Goal: Communication & Community: Share content

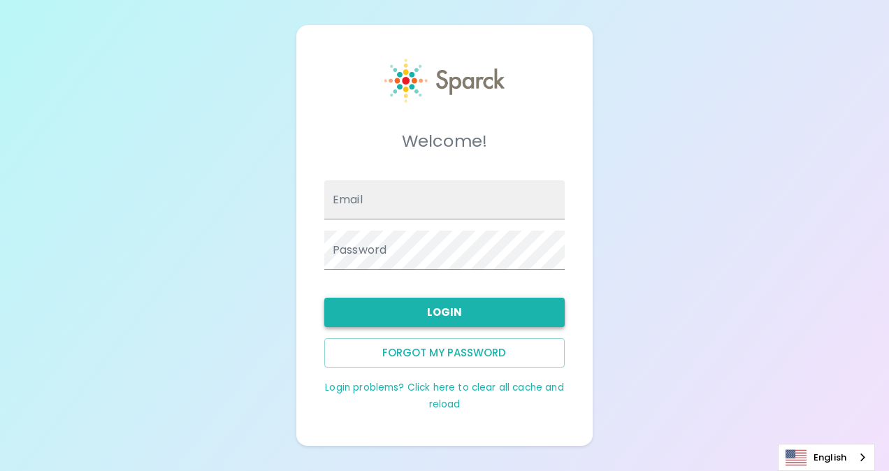
type input "eeaton@sfbaycoffee.com"
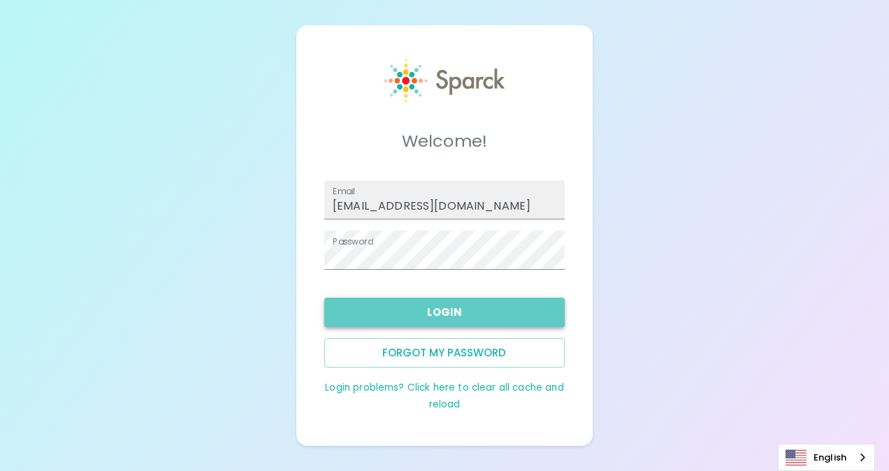
click at [461, 322] on button "Login" at bounding box center [444, 312] width 240 height 29
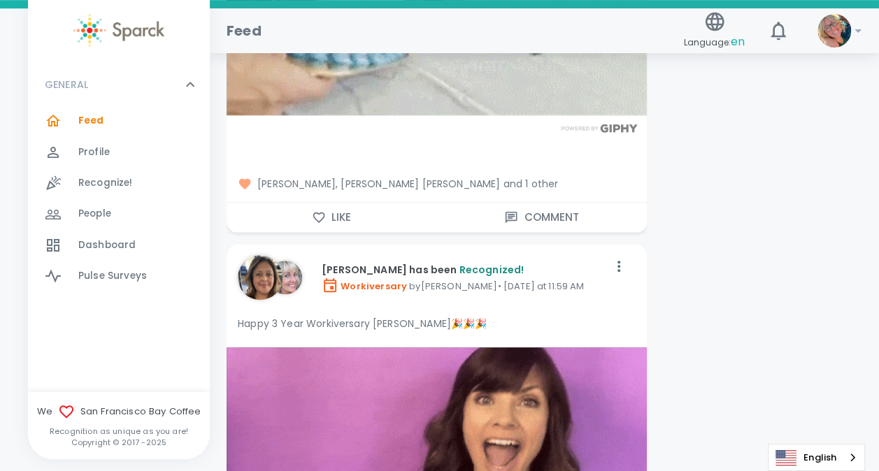
scroll to position [3036, 0]
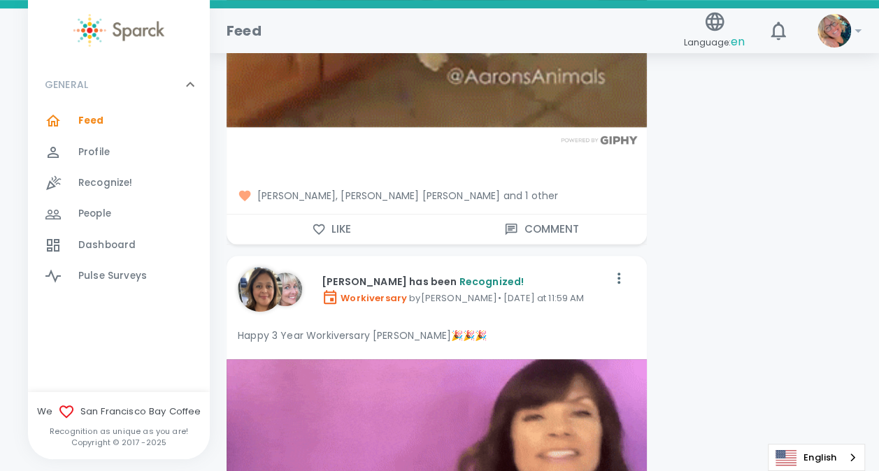
click at [323, 225] on icon "button" at bounding box center [319, 229] width 12 height 10
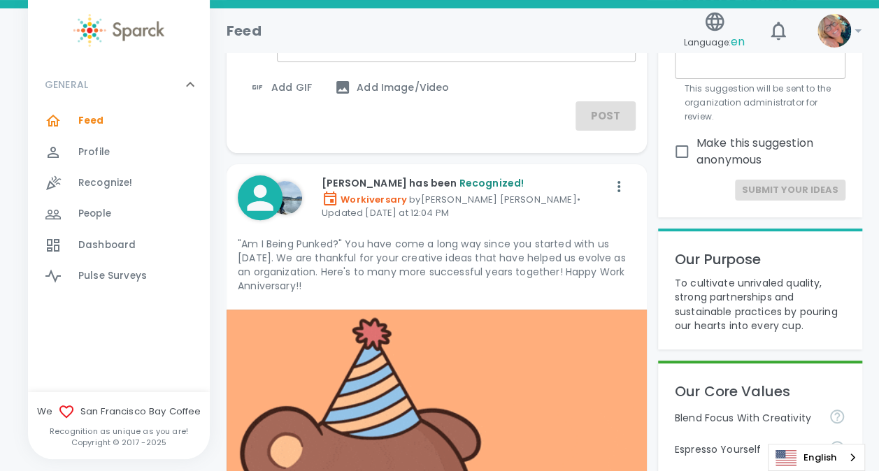
scroll to position [0, 0]
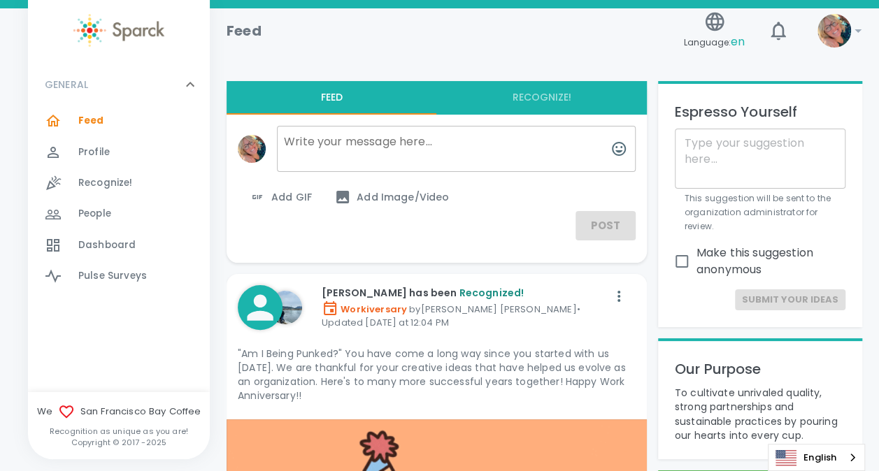
click at [388, 140] on textarea at bounding box center [456, 149] width 359 height 46
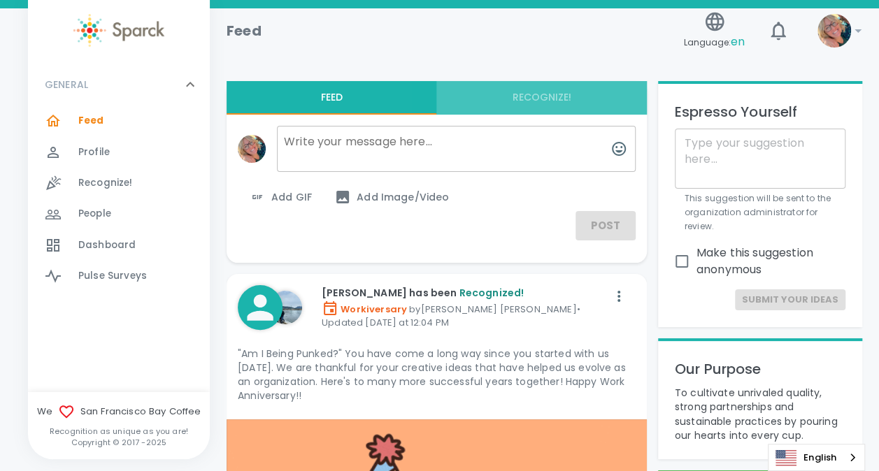
click at [530, 97] on button "Recognize!" at bounding box center [541, 98] width 210 height 34
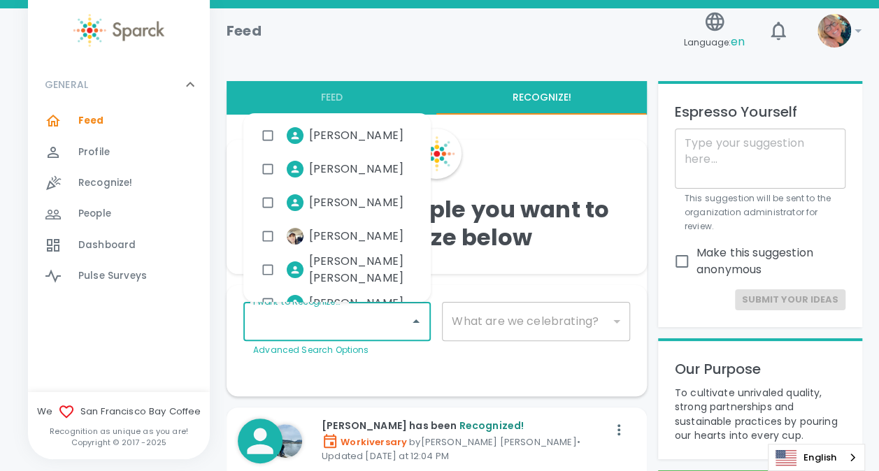
click at [387, 326] on input "I want to Recognize..." at bounding box center [327, 321] width 154 height 27
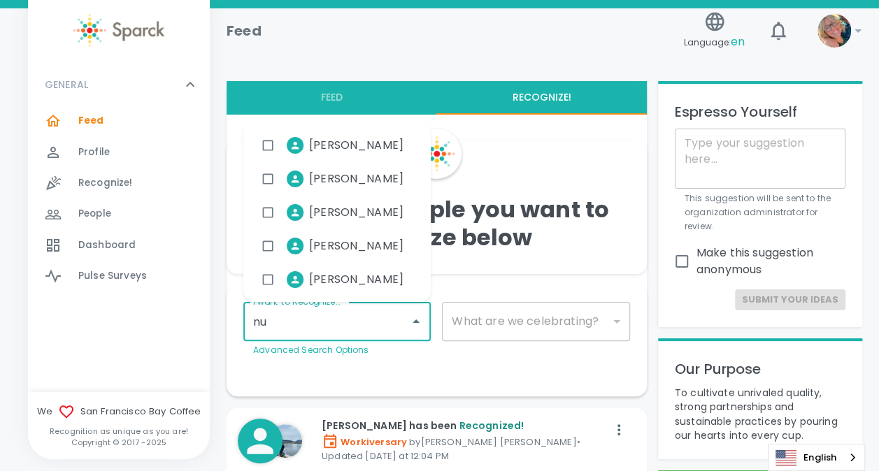
type input "nub"
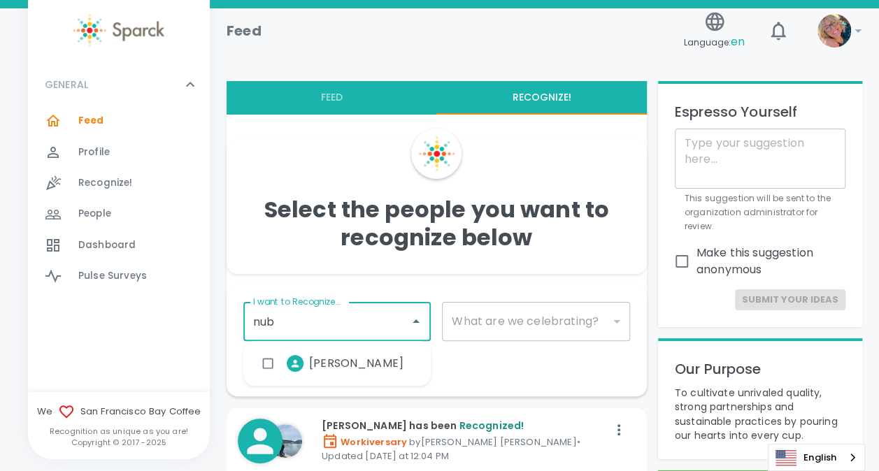
click at [330, 352] on li "Nubia Robles" at bounding box center [334, 363] width 160 height 35
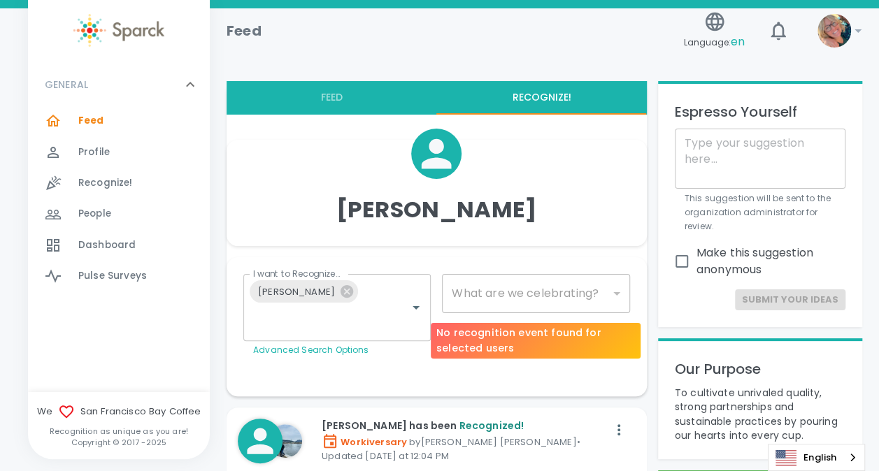
click at [545, 295] on div "​" at bounding box center [535, 293] width 187 height 39
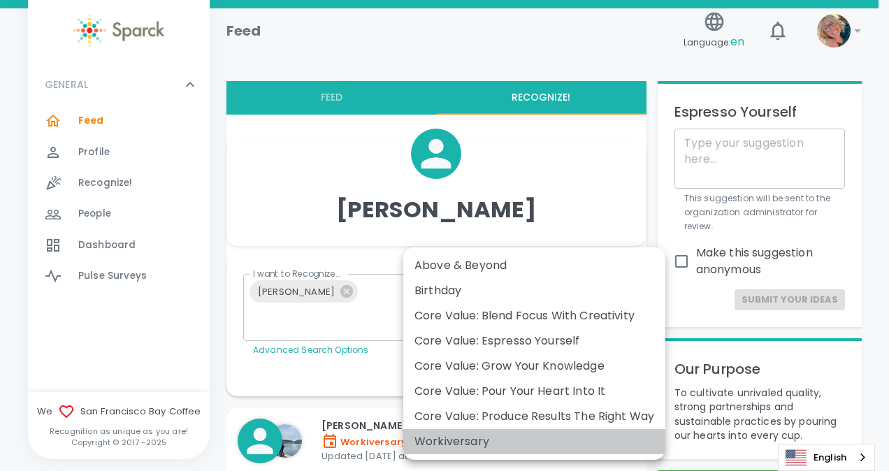
click at [504, 441] on div "Workiversary" at bounding box center [534, 441] width 240 height 17
type input "2073"
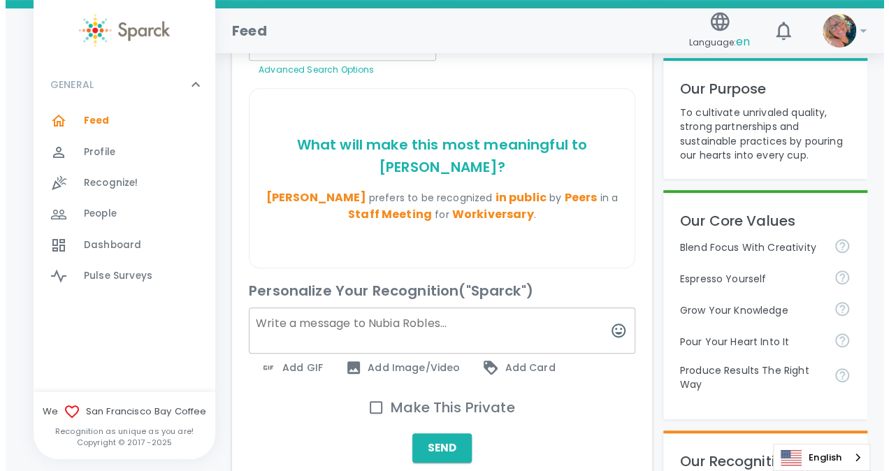
scroll to position [254, 0]
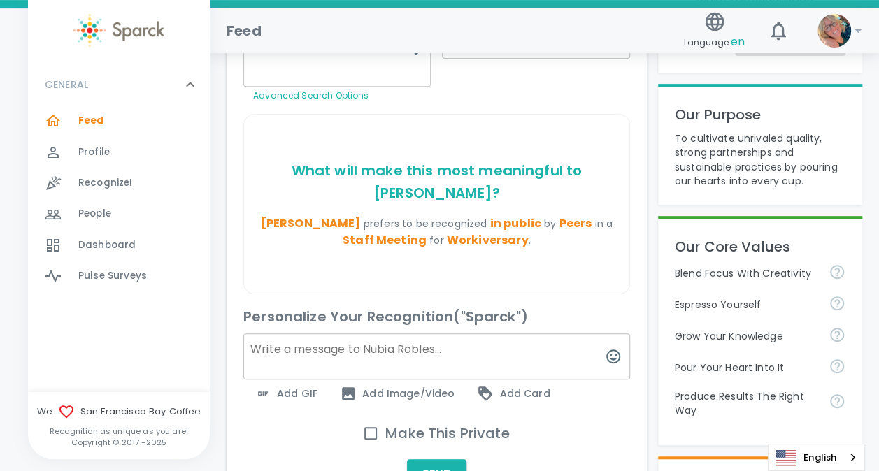
click at [425, 333] on textarea at bounding box center [436, 356] width 386 height 46
type textarea "NUBIAAAA!"
click at [297, 385] on span "Add GIF" at bounding box center [285, 393] width 63 height 17
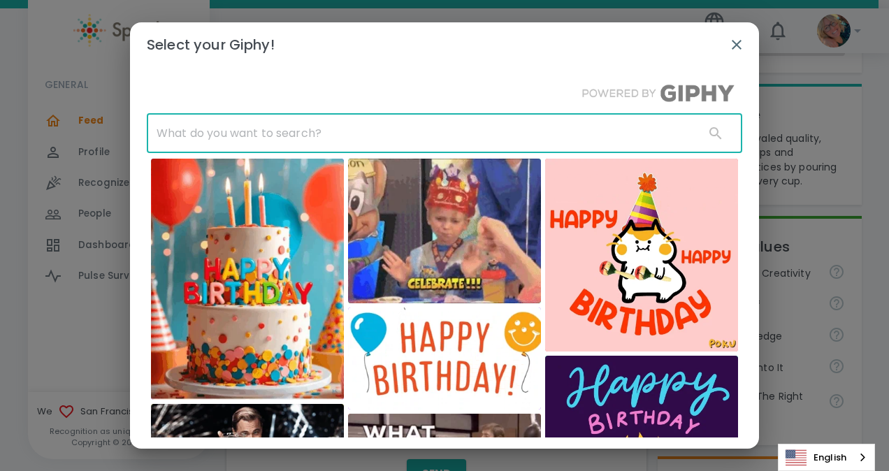
click at [328, 133] on input "text" at bounding box center [420, 133] width 547 height 39
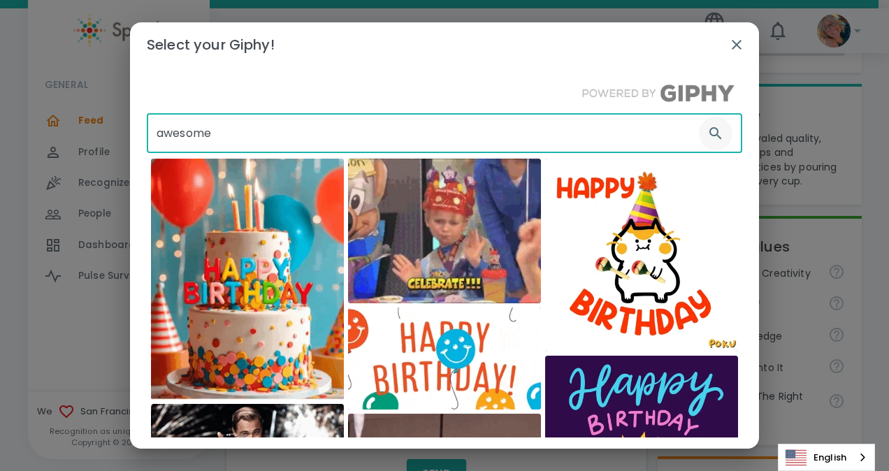
type input "awesome"
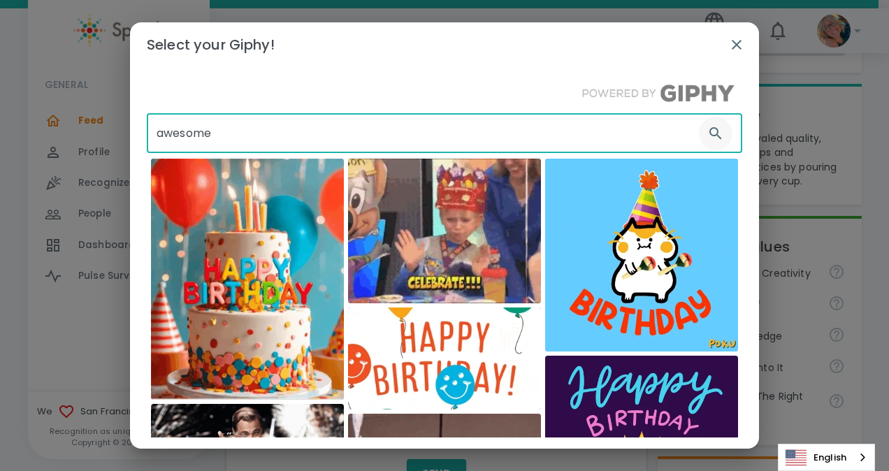
click at [707, 125] on icon "button" at bounding box center [715, 133] width 17 height 17
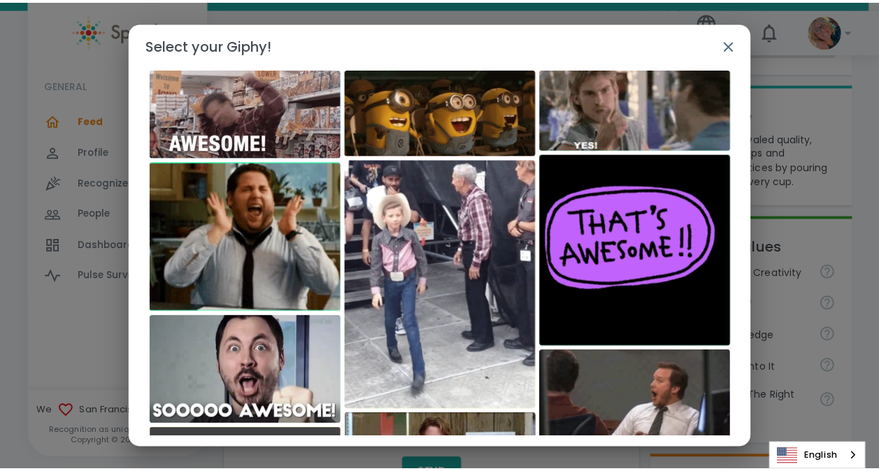
scroll to position [92, 0]
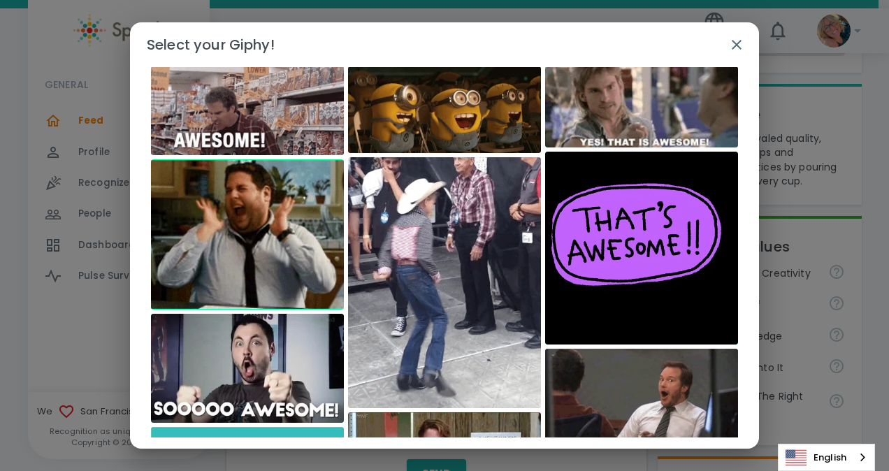
click at [232, 66] on h2 "Select your Giphy!" at bounding box center [444, 44] width 629 height 45
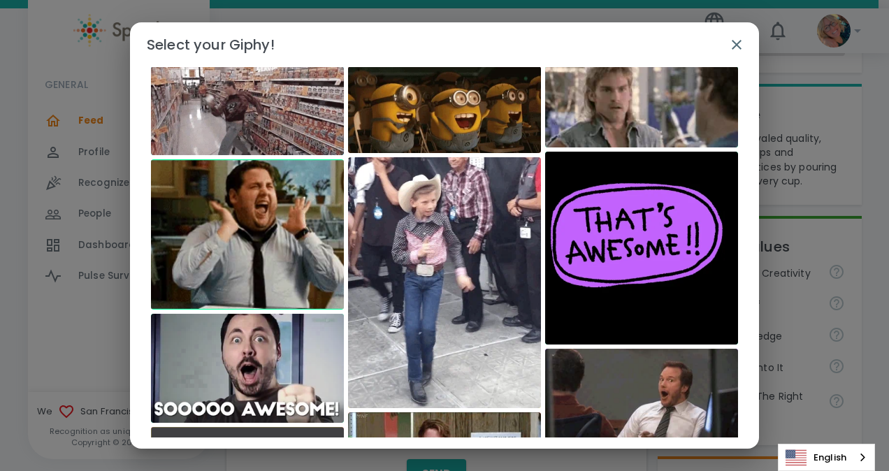
click at [222, 103] on img at bounding box center [247, 110] width 193 height 89
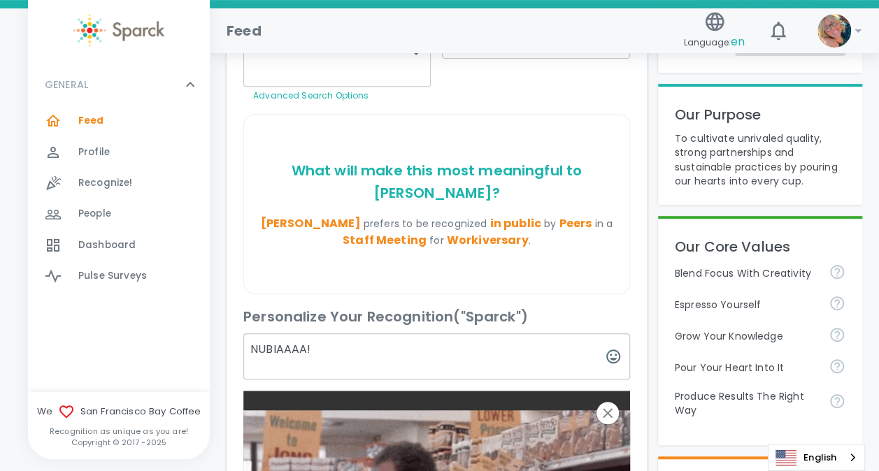
click at [319, 333] on textarea "NUBIAAAA!" at bounding box center [436, 356] width 386 height 46
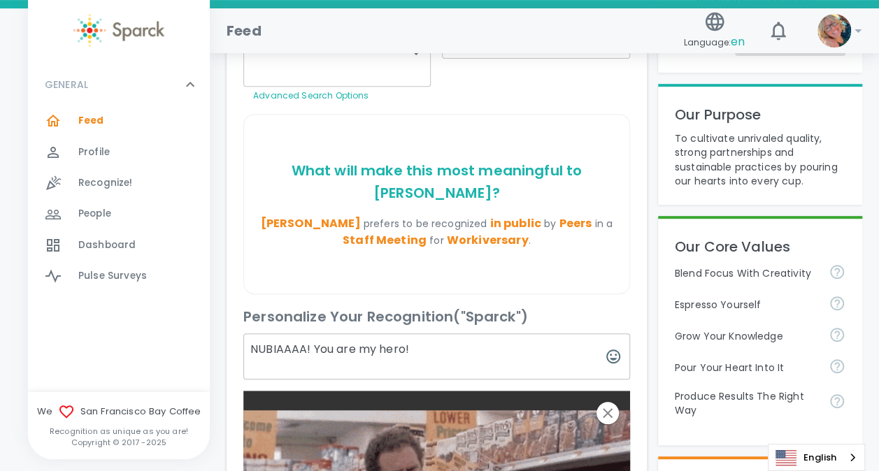
click at [440, 333] on textarea "NUBIAAAA! You are my hero!" at bounding box center [436, 356] width 386 height 46
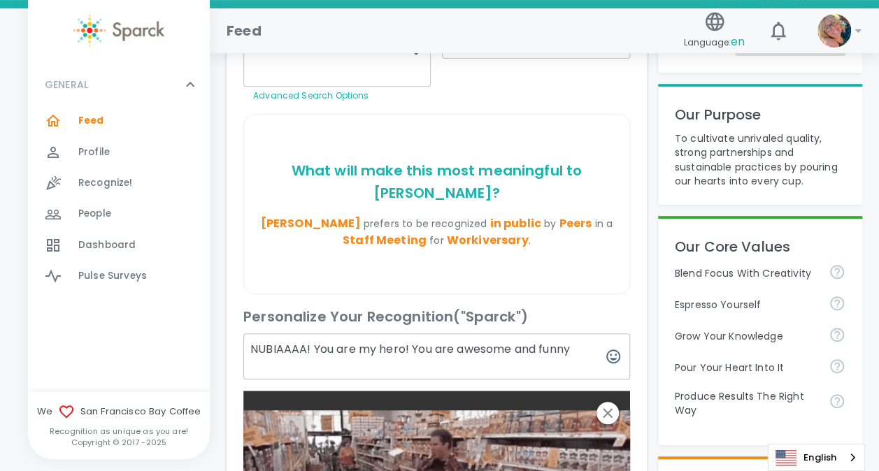
click at [577, 333] on textarea "NUBIAAAA! You are my hero! You are awesome and funny" at bounding box center [436, 356] width 386 height 46
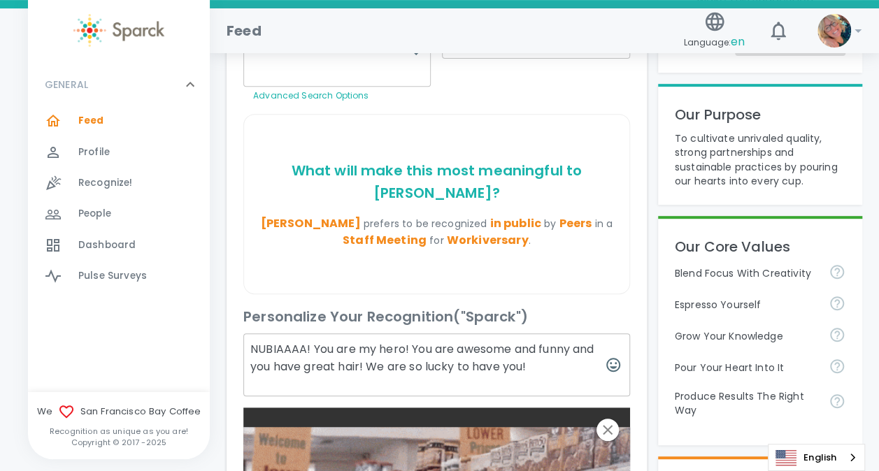
click at [361, 339] on textarea "NUBIAAAA! You are my hero! You are awesome and funny and you have great hair! W…" at bounding box center [436, 364] width 386 height 63
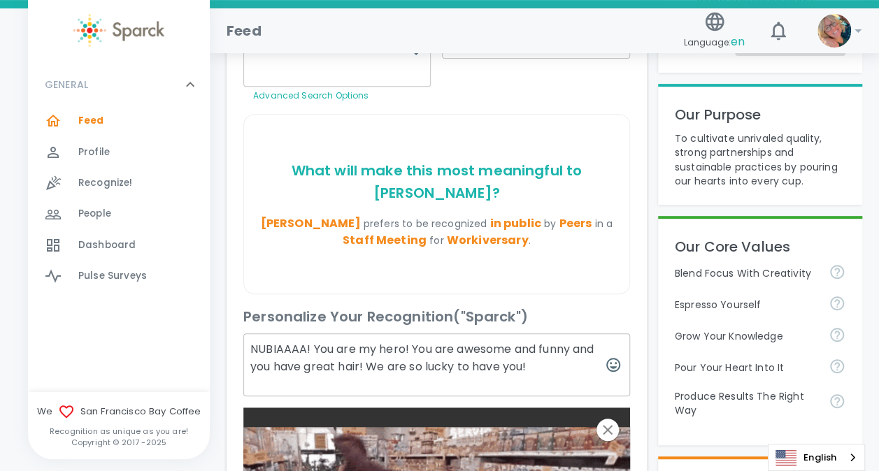
click at [276, 335] on textarea "NUBIAAAA! You are my hero! You are awesome and funny and you have great hair! W…" at bounding box center [436, 364] width 386 height 63
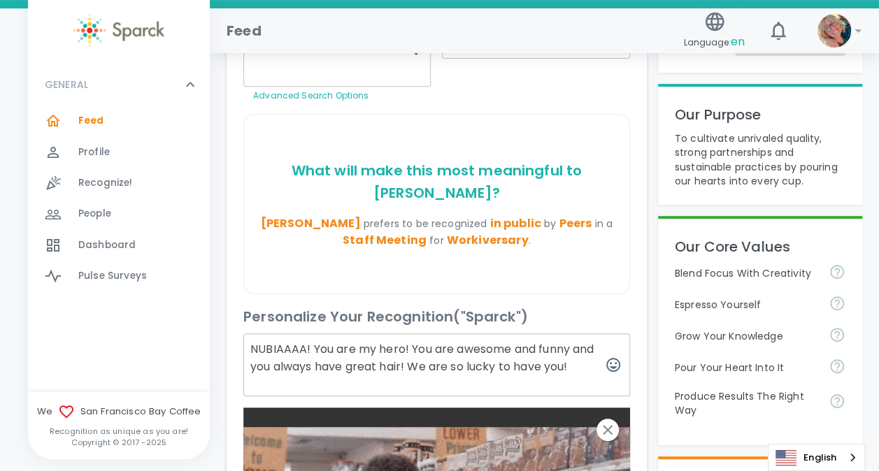
click at [405, 338] on textarea "NUBIAAAA! You are my hero! You are awesome and funny and you always have great …" at bounding box center [436, 364] width 386 height 63
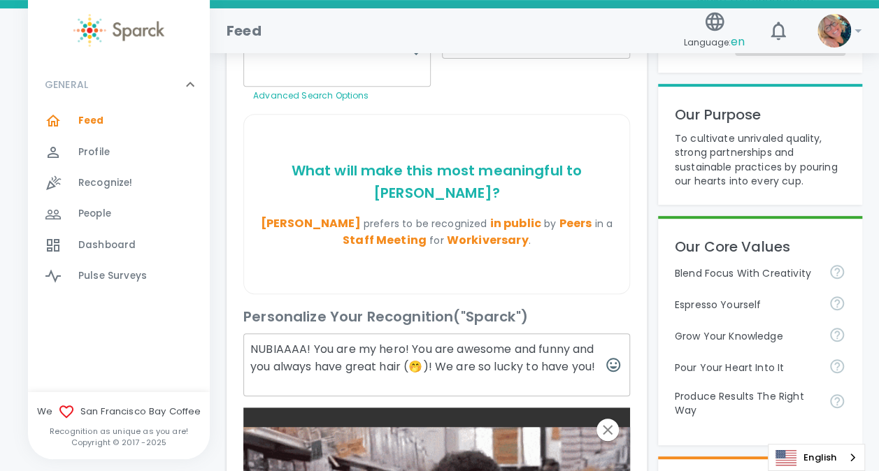
click at [577, 333] on textarea "NUBIAAAA! You are my hero! You are awesome and funny and you always have great …" at bounding box center [436, 364] width 386 height 63
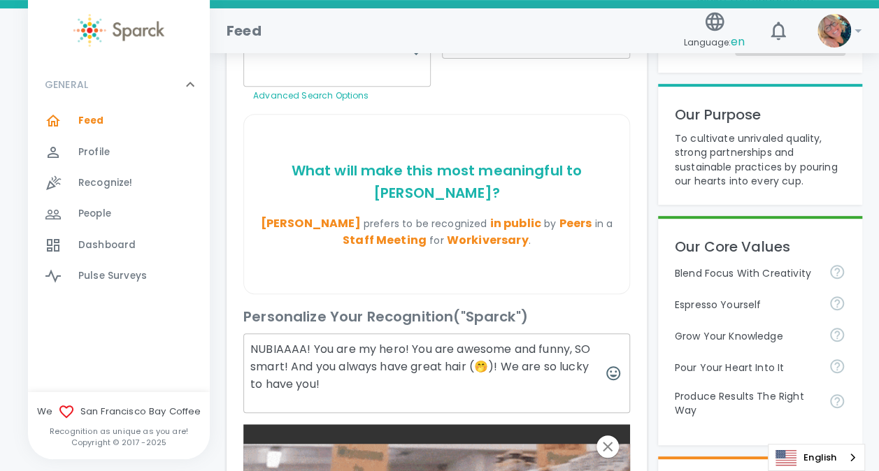
click at [337, 356] on textarea "NUBIAAAA! You are my hero! You are awesome and funny, SO smart! And you always …" at bounding box center [436, 373] width 386 height 80
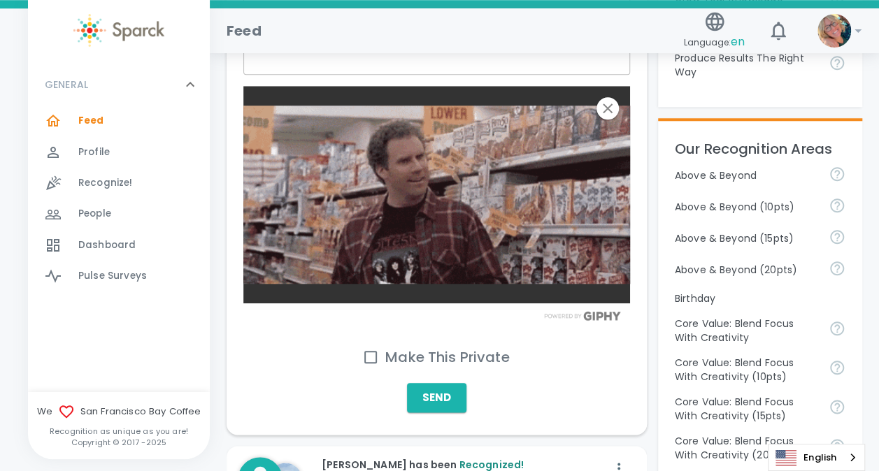
scroll to position [606, 0]
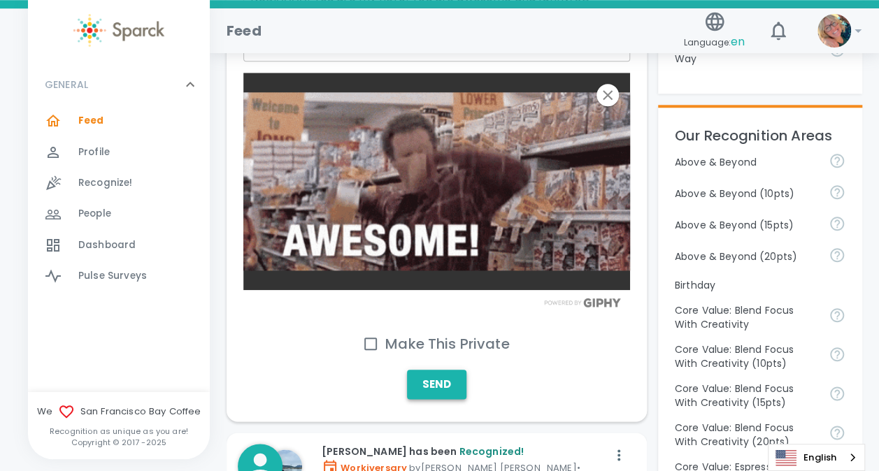
type textarea "NUBIAAAA! You are my hero! You are awesome and funny, SO smart! And you always …"
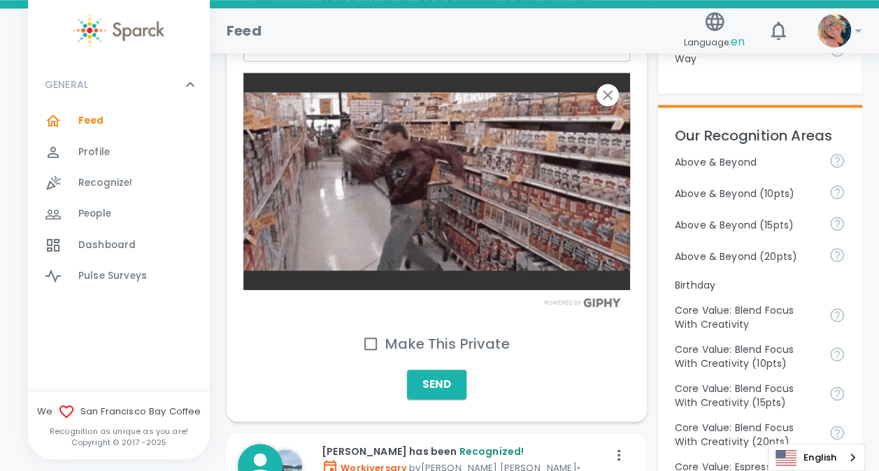
click at [435, 370] on button "Send" at bounding box center [436, 384] width 59 height 29
